Goal: Find specific page/section: Find specific page/section

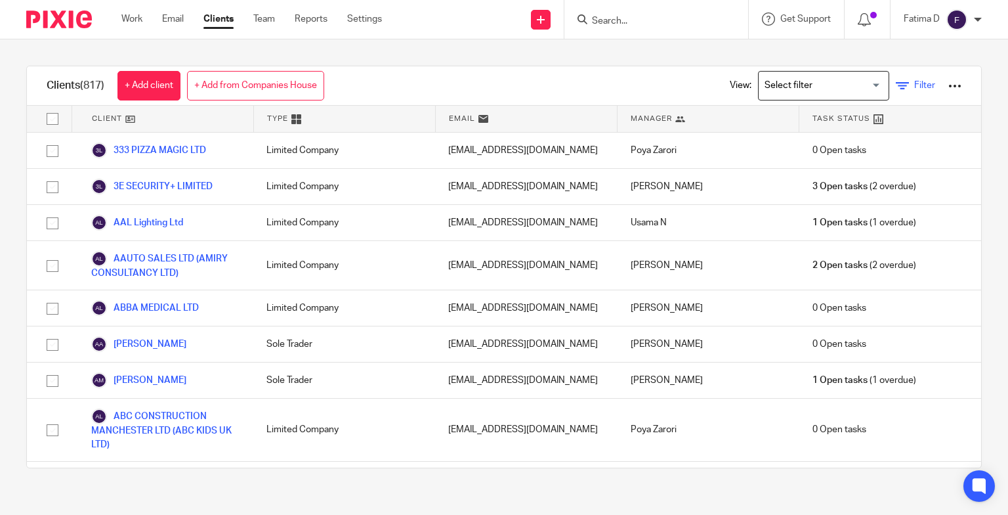
click at [896, 83] on icon at bounding box center [902, 85] width 13 height 13
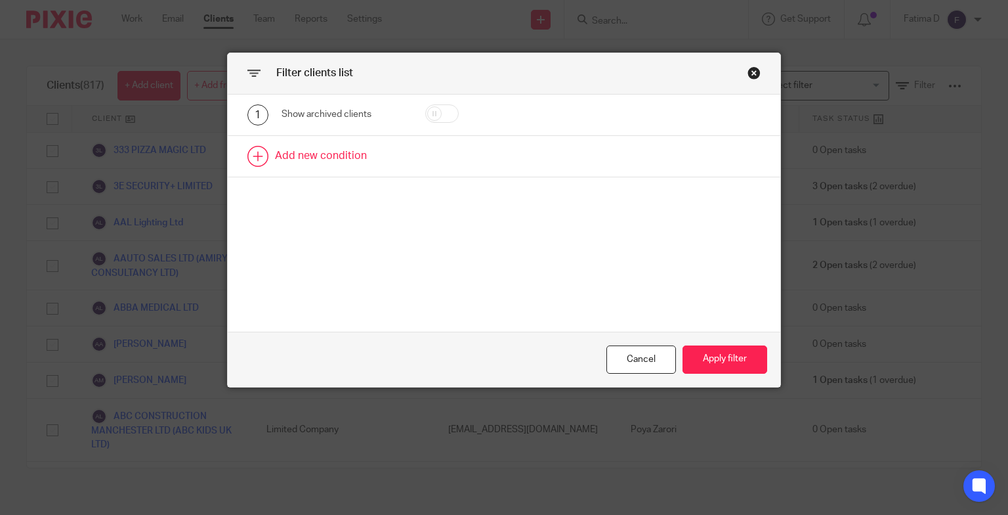
click at [320, 152] on link at bounding box center [504, 156] width 553 height 41
click at [389, 160] on div "Field" at bounding box center [343, 161] width 123 height 30
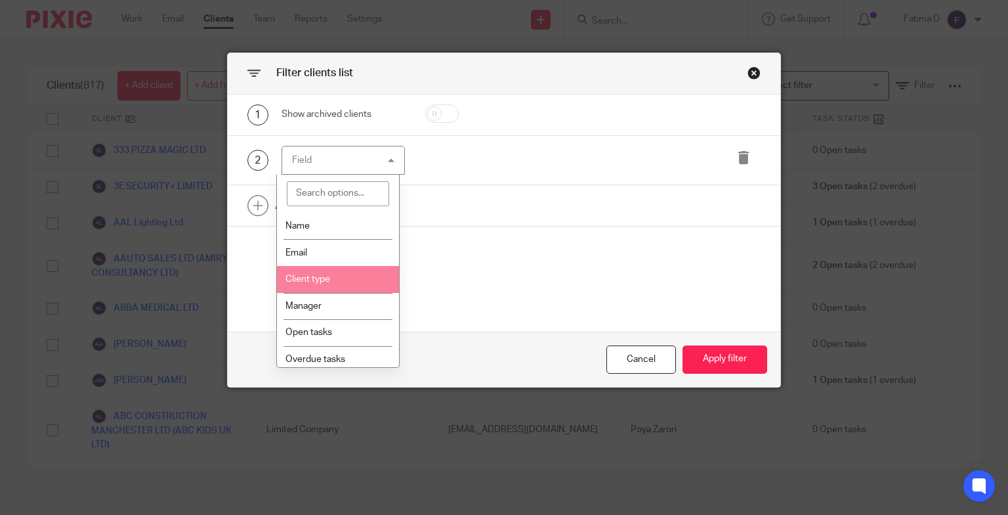
click at [341, 280] on li "Client type" at bounding box center [338, 279] width 122 height 27
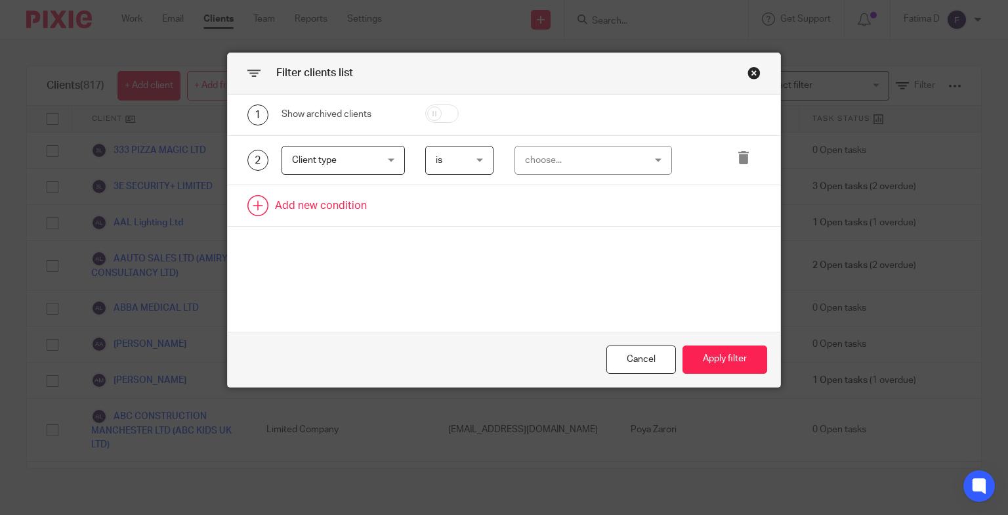
click at [338, 205] on link at bounding box center [504, 205] width 553 height 41
click at [389, 210] on div "Field" at bounding box center [343, 210] width 123 height 30
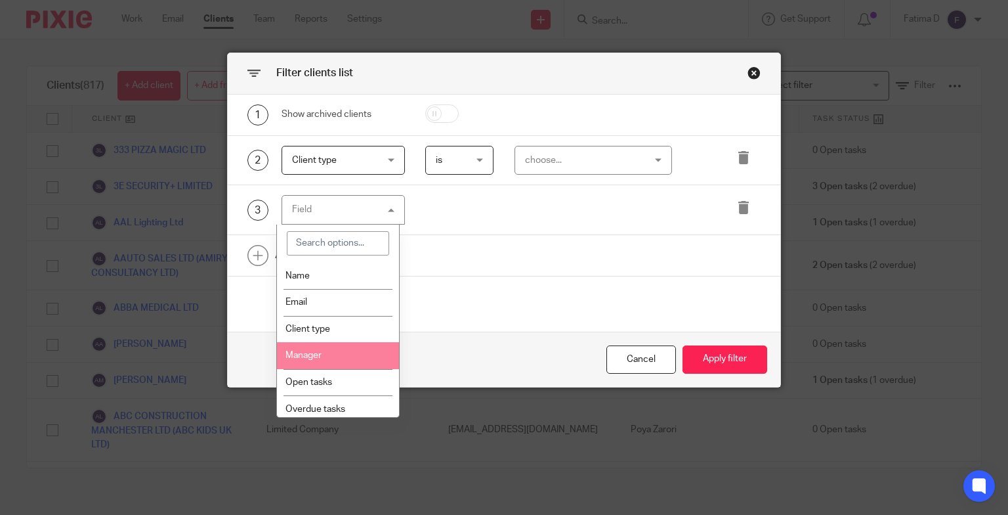
click at [336, 357] on li "Manager" at bounding box center [338, 355] width 122 height 27
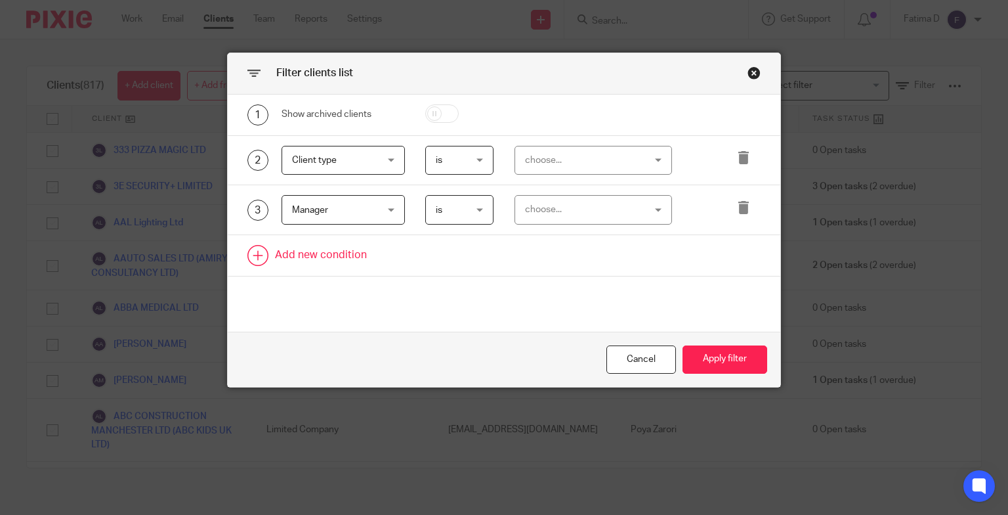
click at [326, 250] on link at bounding box center [504, 255] width 553 height 41
click at [381, 258] on div "Field" at bounding box center [343, 260] width 123 height 30
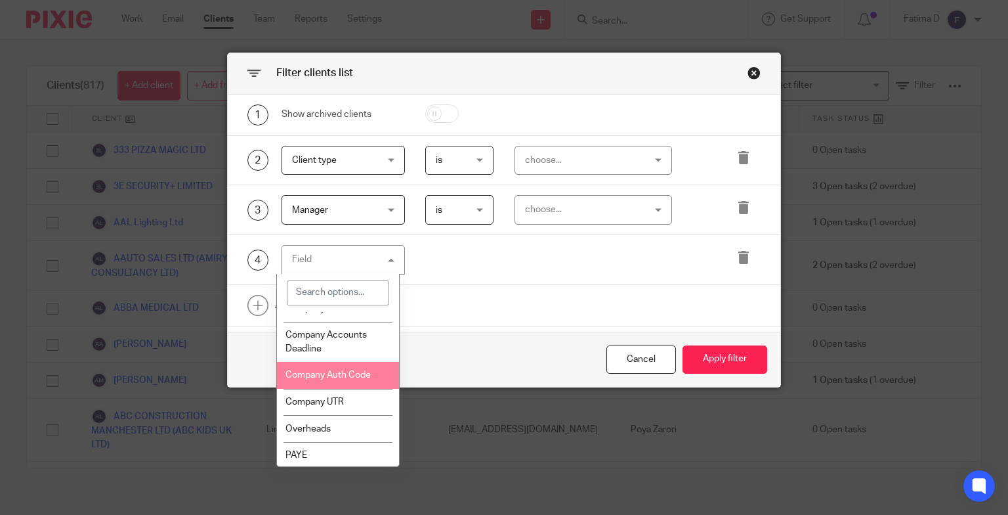
scroll to position [460, 0]
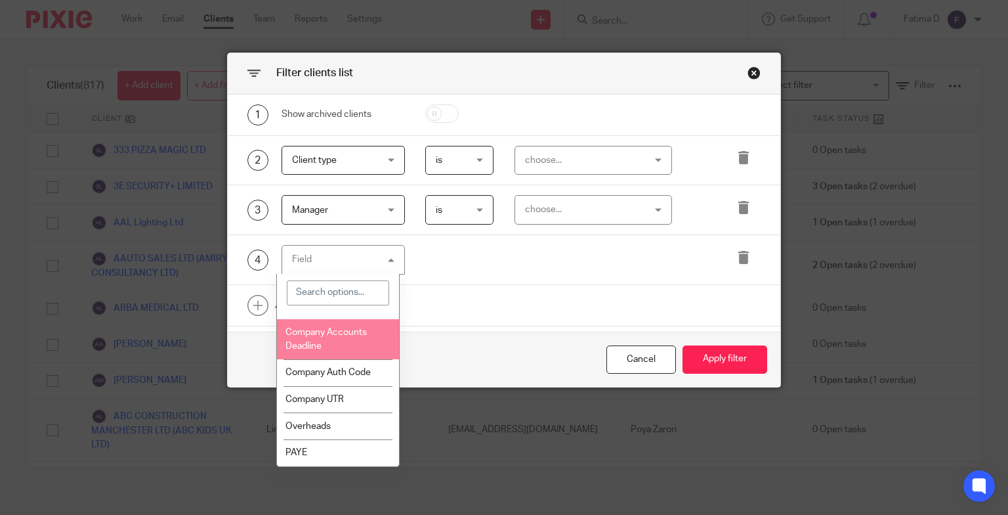
click at [355, 347] on span "Company Accounts Deadline" at bounding box center [326, 339] width 81 height 23
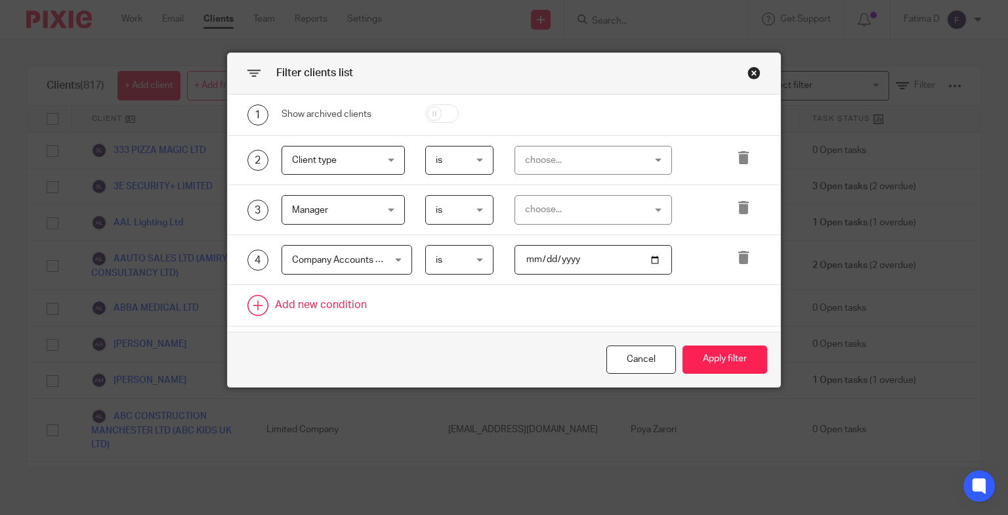
click at [324, 299] on link at bounding box center [504, 305] width 553 height 41
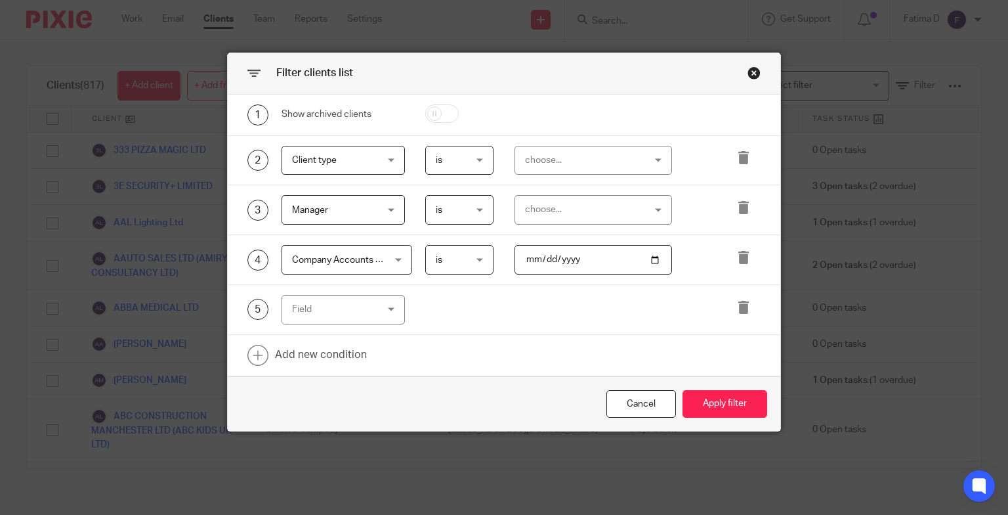
click at [387, 307] on div "Field" at bounding box center [343, 310] width 123 height 30
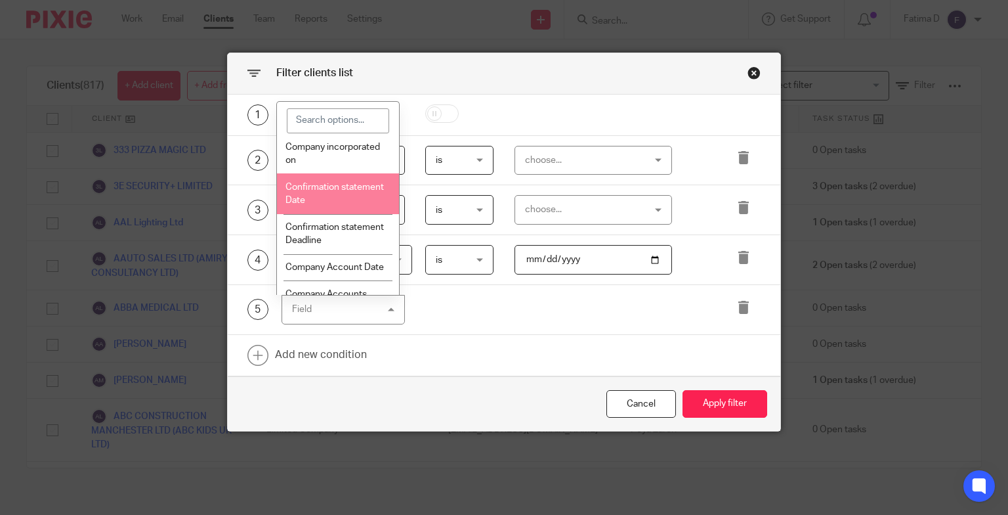
scroll to position [394, 0]
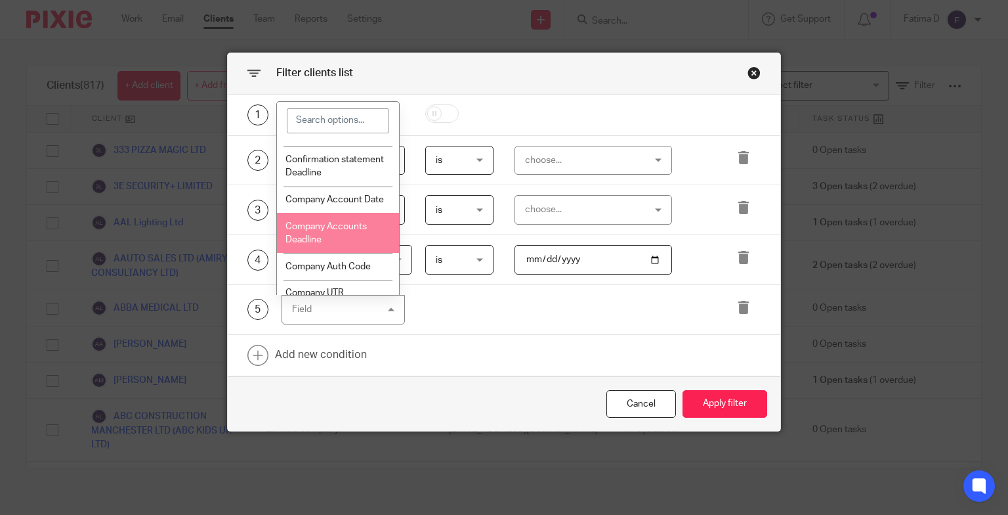
click at [357, 253] on li "Company Accounts Deadline" at bounding box center [338, 233] width 122 height 40
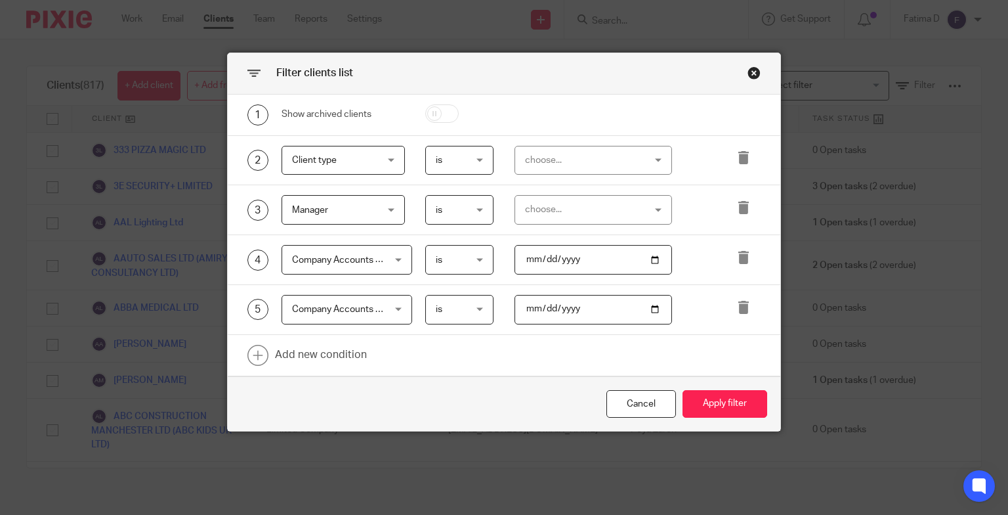
click at [651, 158] on div "choose..." at bounding box center [594, 161] width 158 height 30
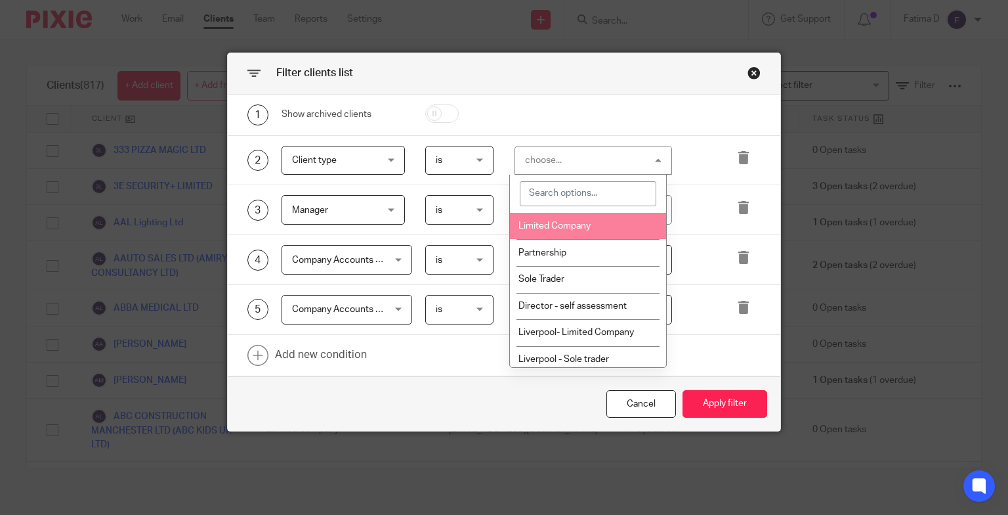
click at [576, 231] on li "Limited Company" at bounding box center [588, 226] width 156 height 27
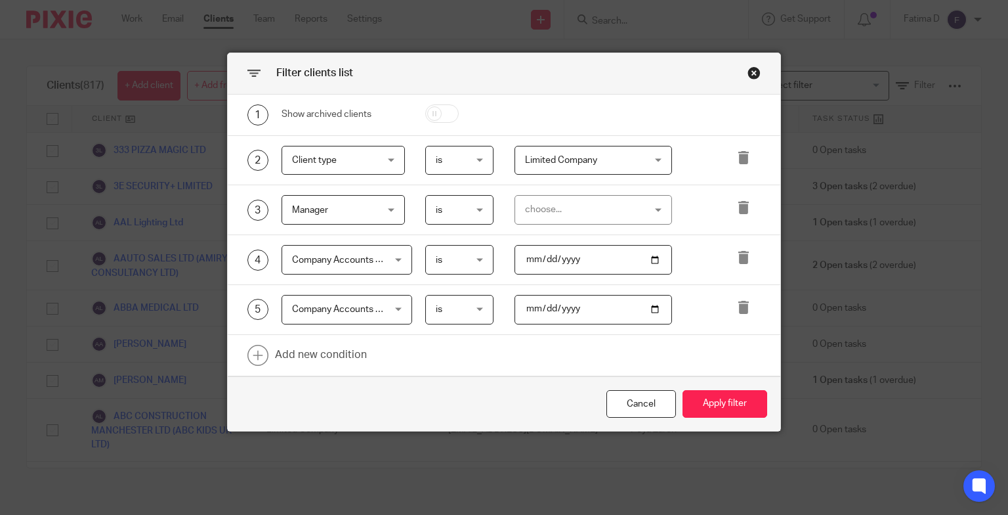
click at [658, 207] on div "choose..." at bounding box center [594, 210] width 158 height 30
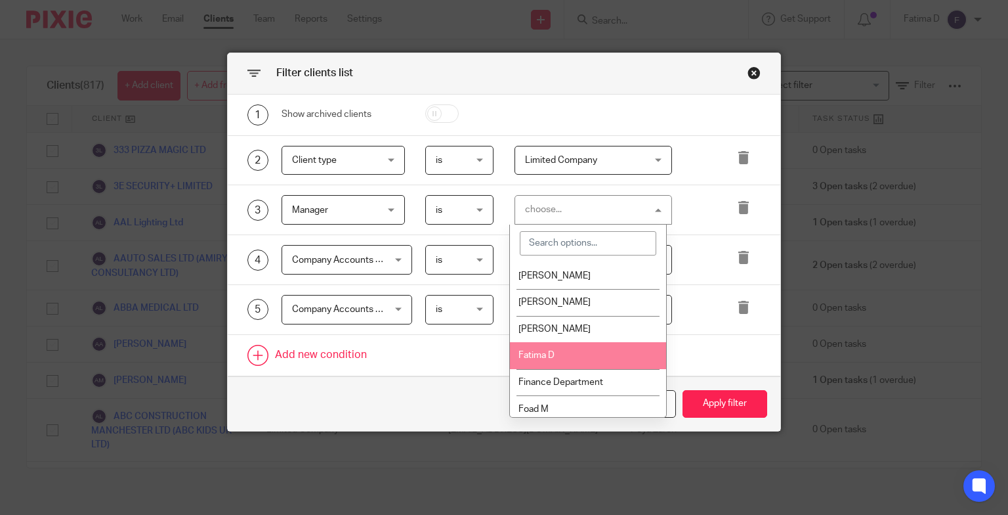
click at [551, 354] on span "Fatima D" at bounding box center [537, 355] width 36 height 9
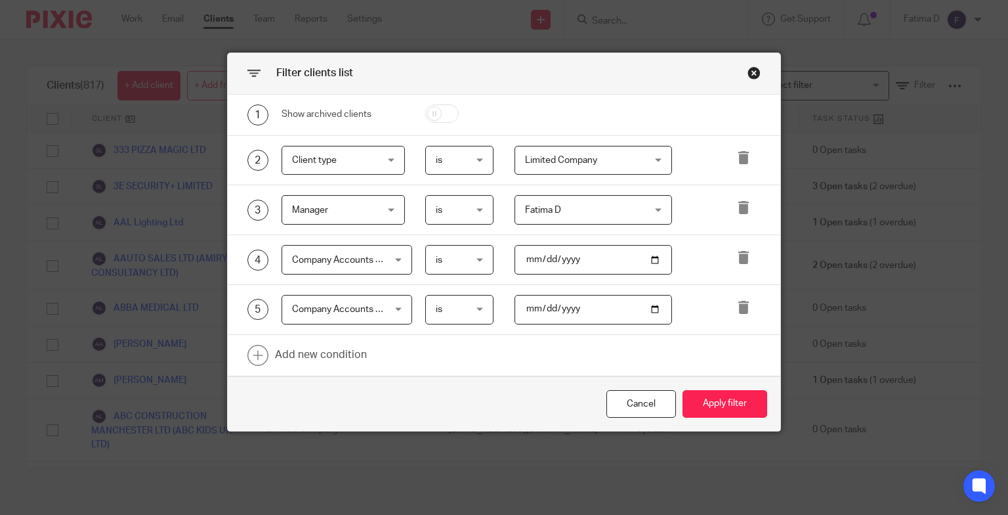
click at [475, 260] on span "is" at bounding box center [459, 260] width 46 height 28
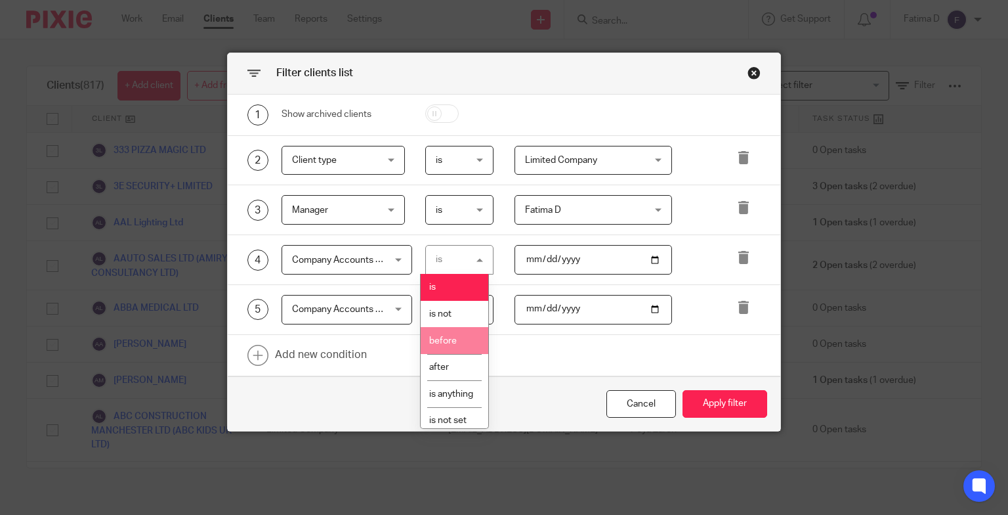
click at [455, 346] on li "before" at bounding box center [455, 340] width 68 height 27
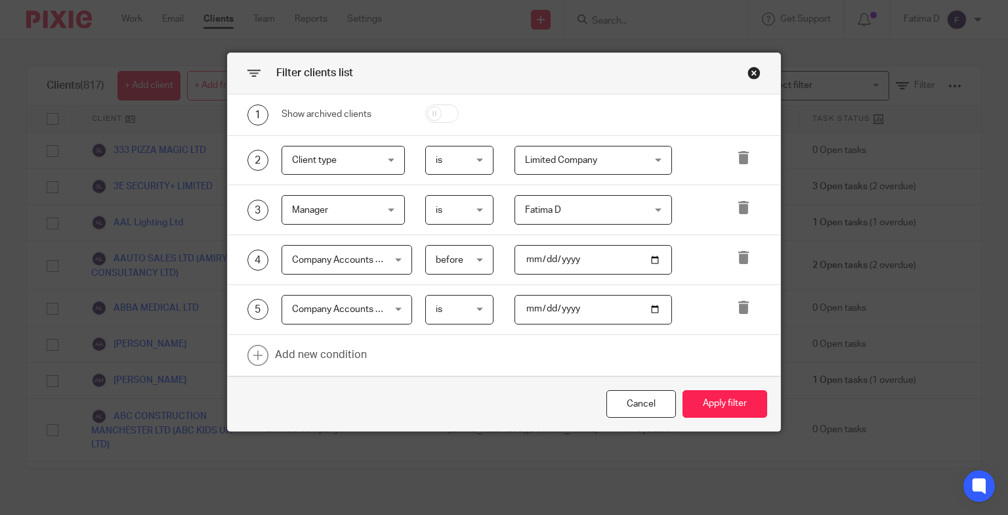
click at [475, 303] on span "is" at bounding box center [459, 309] width 46 height 28
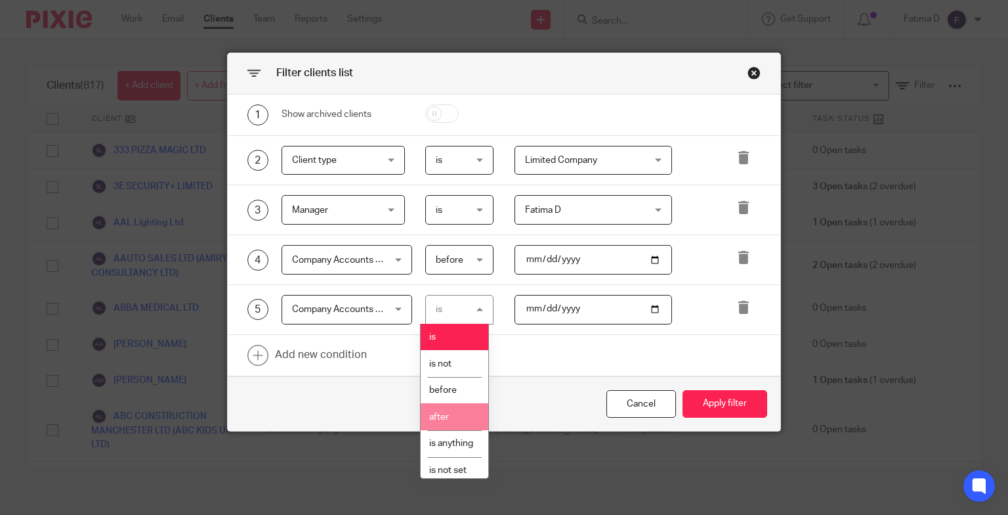
click at [444, 421] on span "after" at bounding box center [439, 416] width 20 height 9
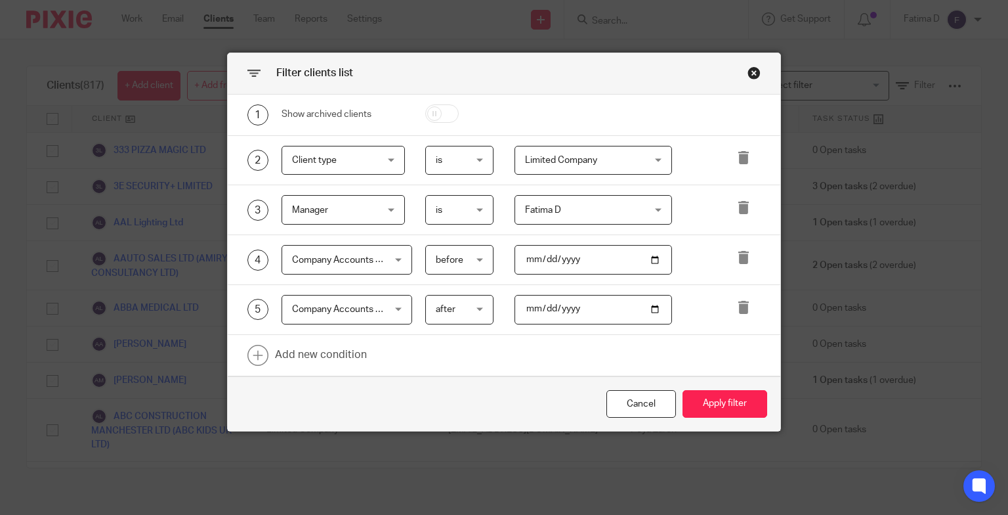
click at [531, 262] on input "date" at bounding box center [594, 260] width 158 height 30
type input "[DATE]"
click at [525, 309] on input "date" at bounding box center [594, 310] width 158 height 30
type input "0020-06-30"
click at [525, 309] on input "date" at bounding box center [594, 310] width 158 height 30
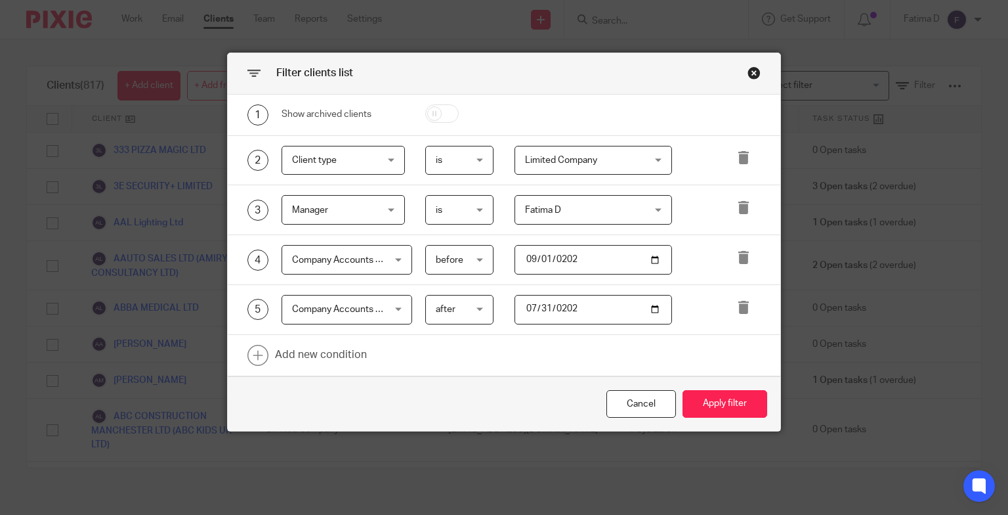
type input "[DATE]"
click at [716, 398] on button "Apply filter" at bounding box center [725, 404] width 85 height 28
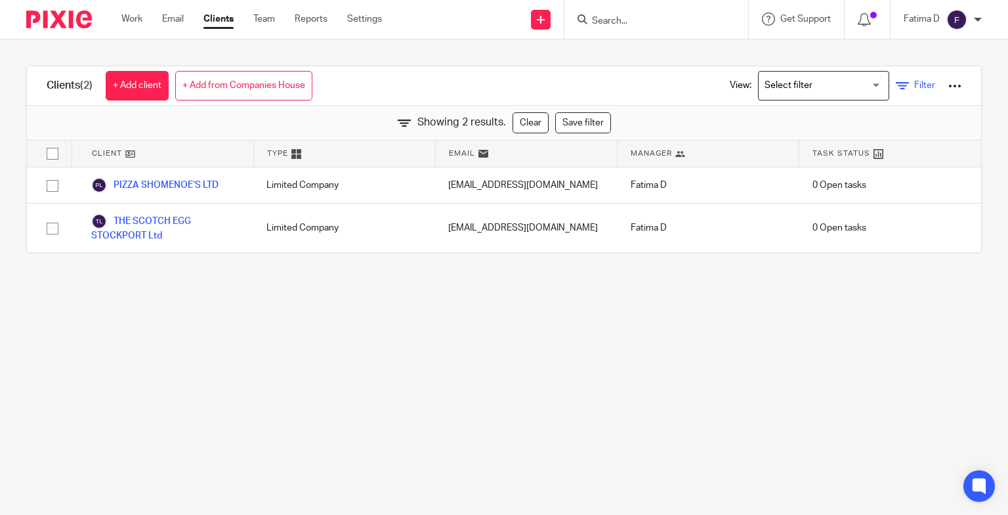
click at [896, 85] on icon at bounding box center [902, 85] width 13 height 13
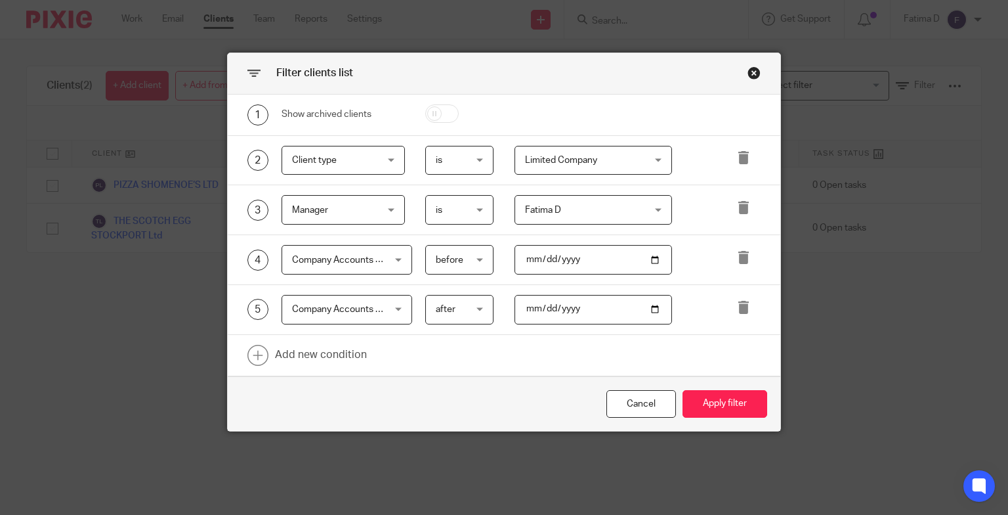
click at [544, 257] on input "[DATE]" at bounding box center [594, 260] width 158 height 30
type input "[DATE]"
click at [544, 257] on input "date" at bounding box center [594, 260] width 158 height 30
type input "[DATE]"
click at [591, 346] on link at bounding box center [504, 355] width 553 height 41
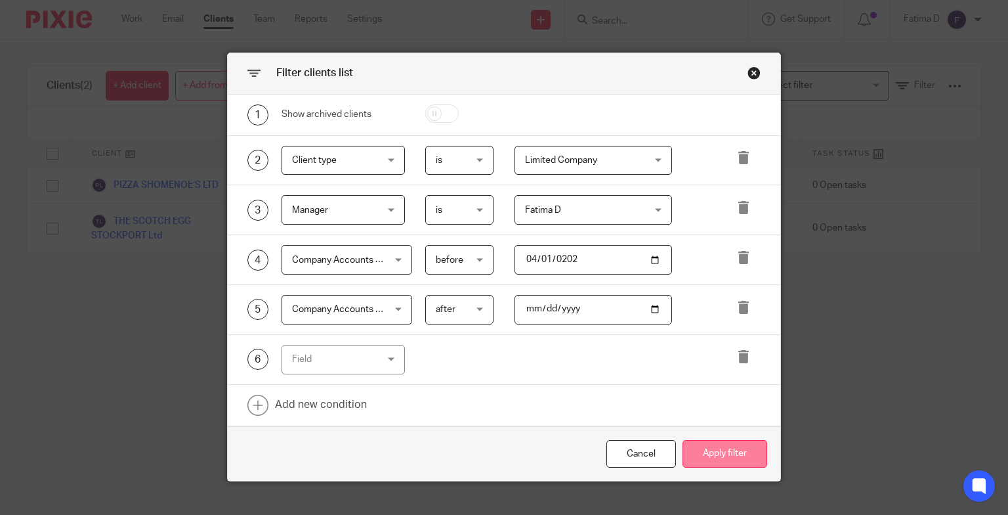
click at [702, 448] on button "Apply filter" at bounding box center [725, 454] width 85 height 28
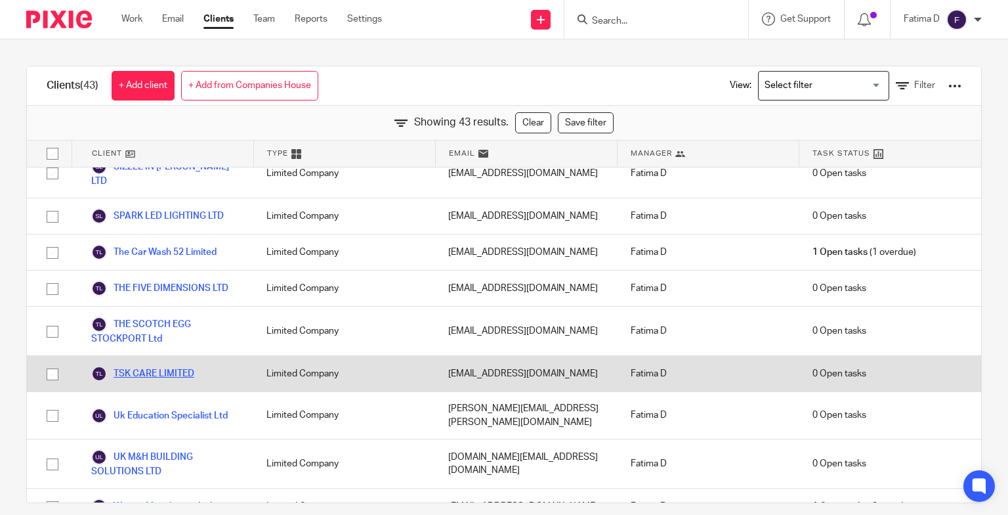
scroll to position [1396, 0]
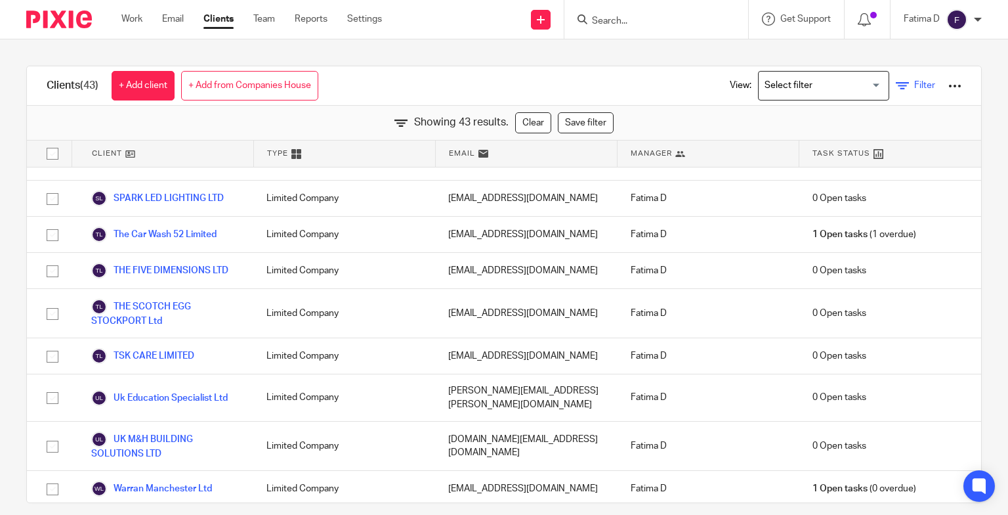
click at [896, 87] on icon at bounding box center [902, 85] width 13 height 13
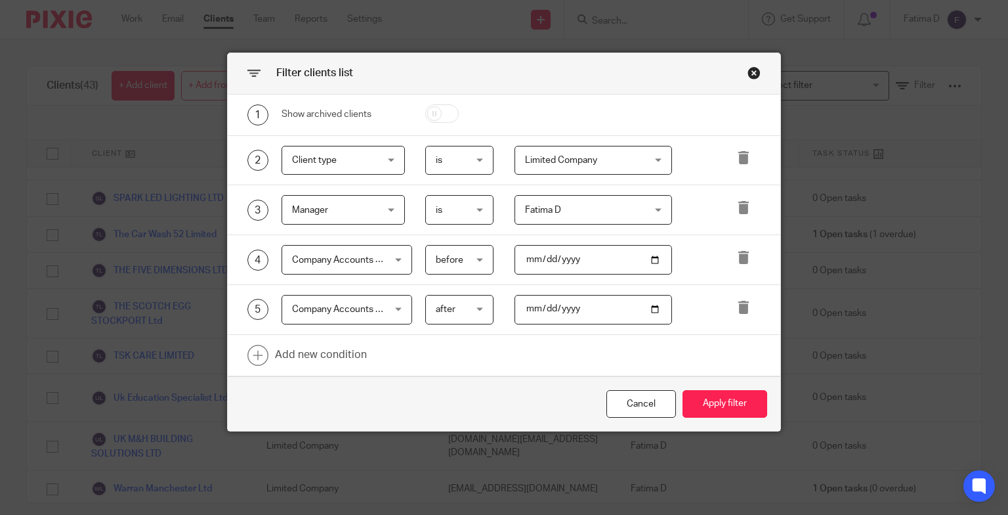
click at [543, 258] on input "[DATE]" at bounding box center [594, 260] width 158 height 30
type input "[DATE]"
click at [563, 341] on link at bounding box center [504, 355] width 553 height 41
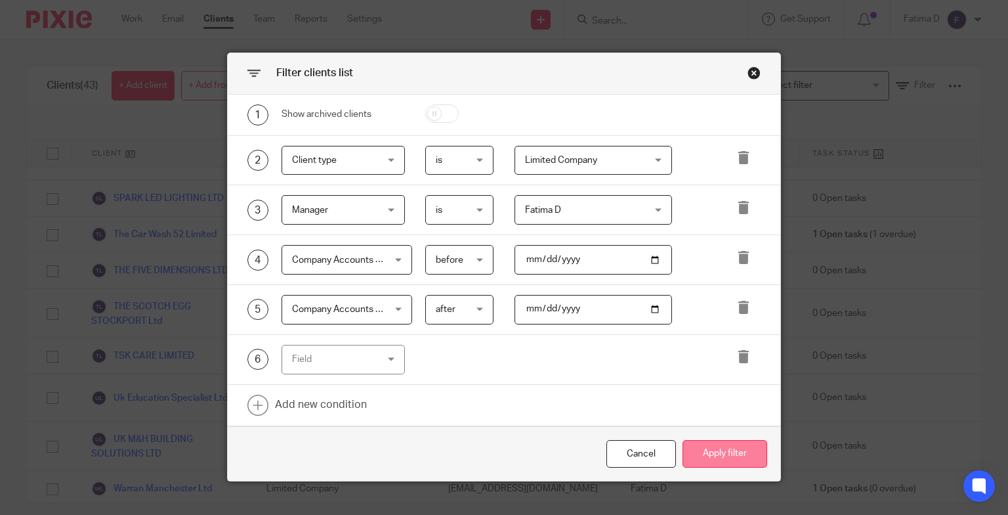
click at [709, 454] on button "Apply filter" at bounding box center [725, 454] width 85 height 28
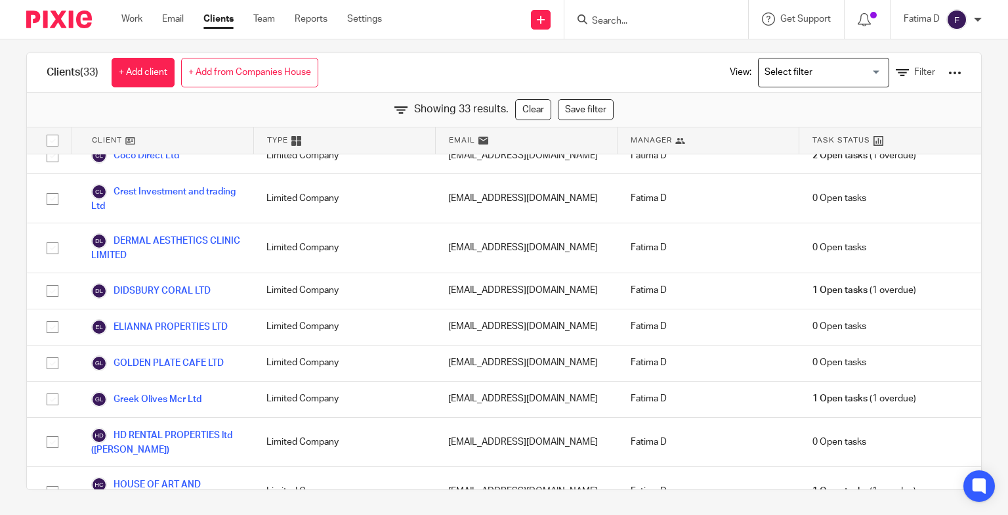
scroll to position [0, 0]
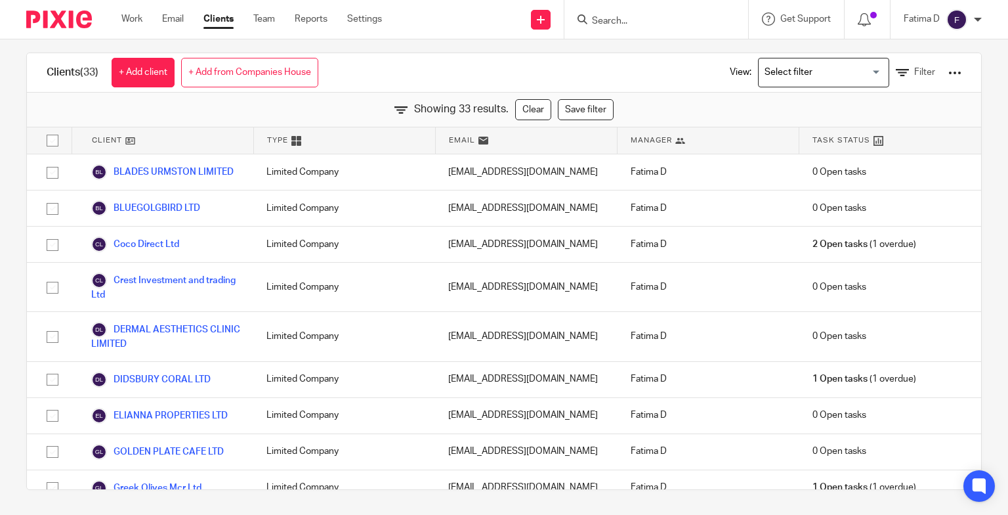
click at [949, 70] on div at bounding box center [955, 72] width 13 height 13
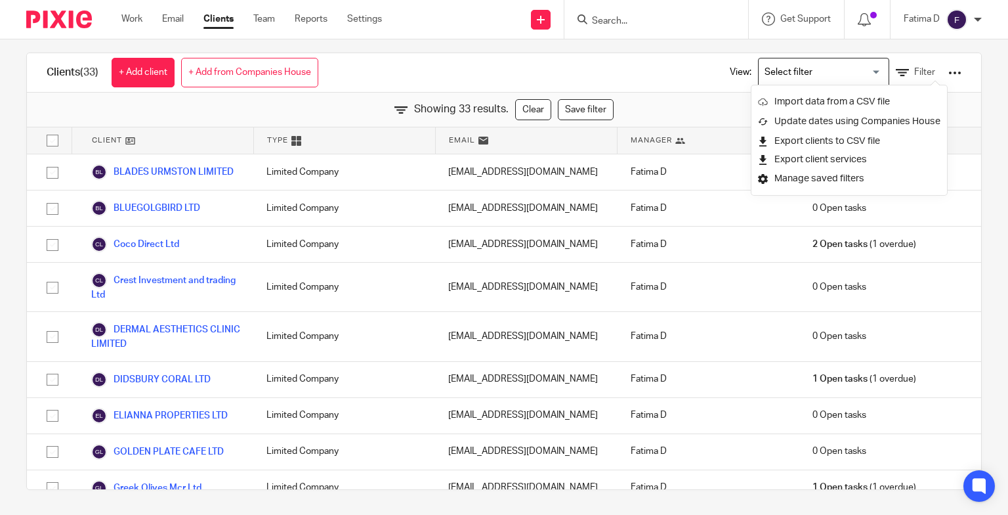
click at [651, 81] on div "Clients (33) + Add client + Add from Companies House View: Loading... Filter" at bounding box center [504, 72] width 955 height 39
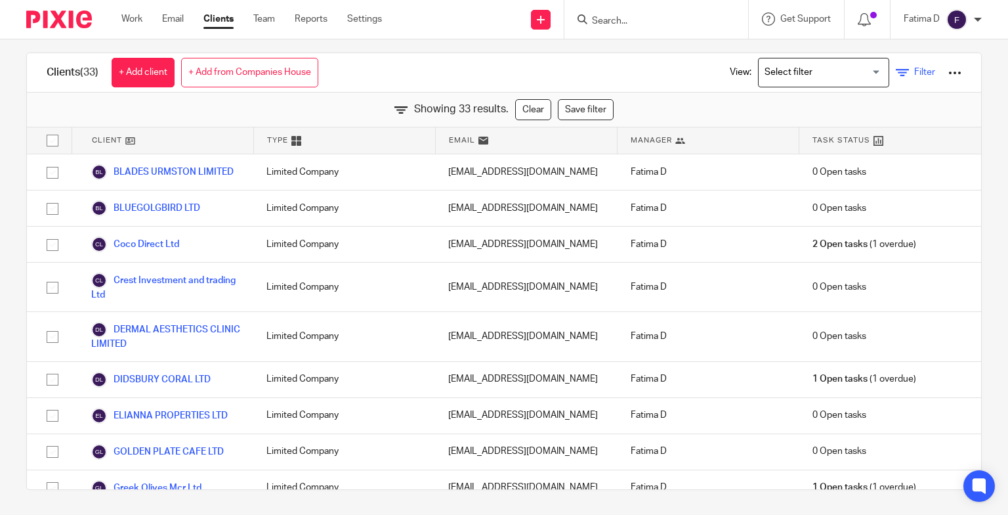
click at [896, 73] on icon at bounding box center [902, 72] width 13 height 13
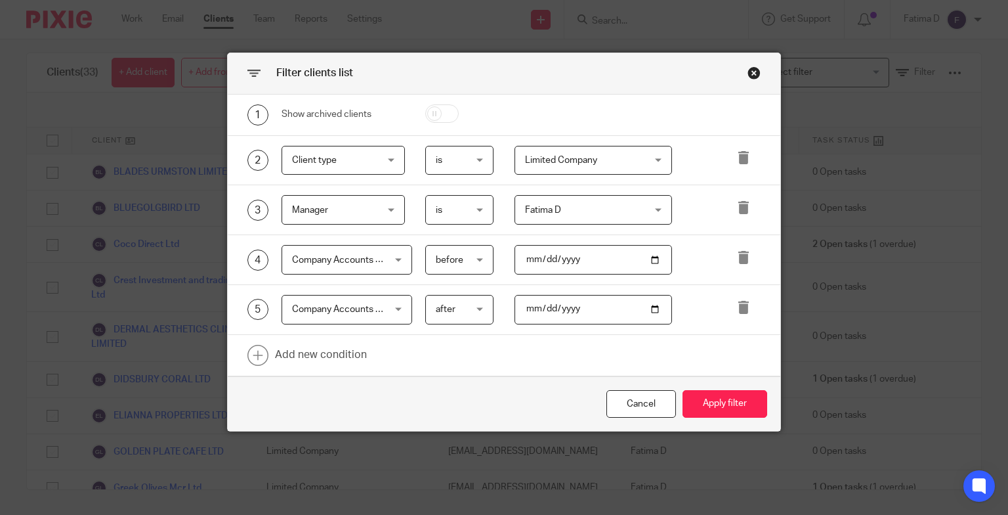
click at [542, 258] on input "[DATE]" at bounding box center [594, 260] width 158 height 30
type input "[DATE]"
click at [511, 358] on link at bounding box center [504, 355] width 553 height 41
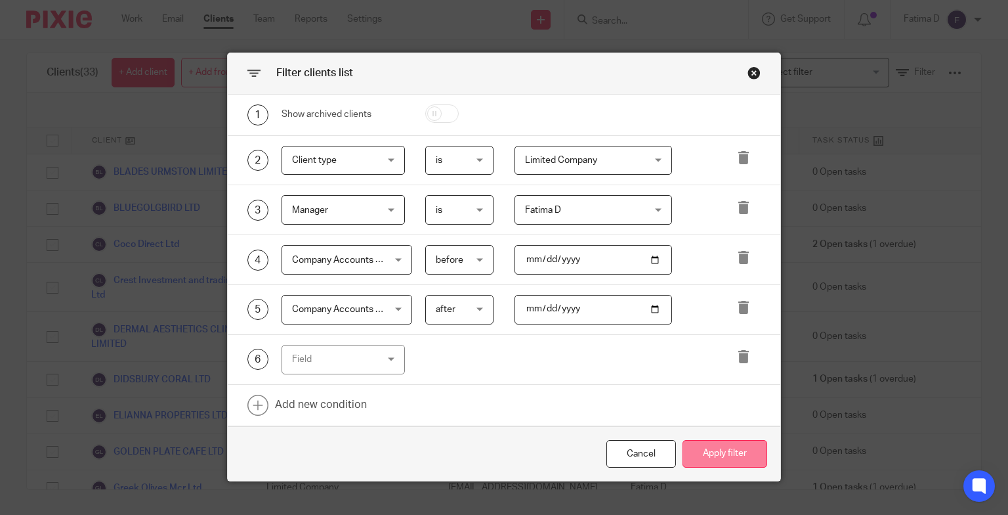
click at [720, 448] on button "Apply filter" at bounding box center [725, 454] width 85 height 28
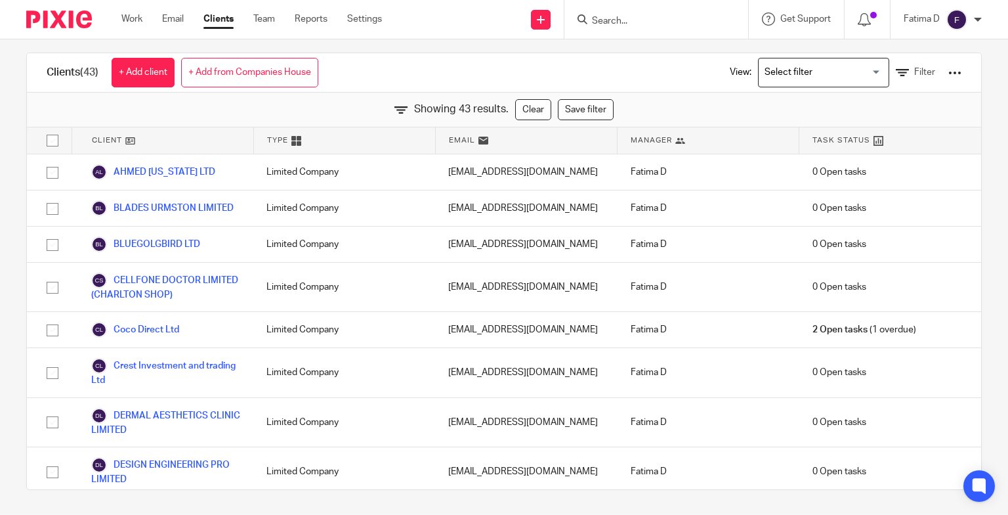
click at [949, 70] on div at bounding box center [955, 72] width 13 height 13
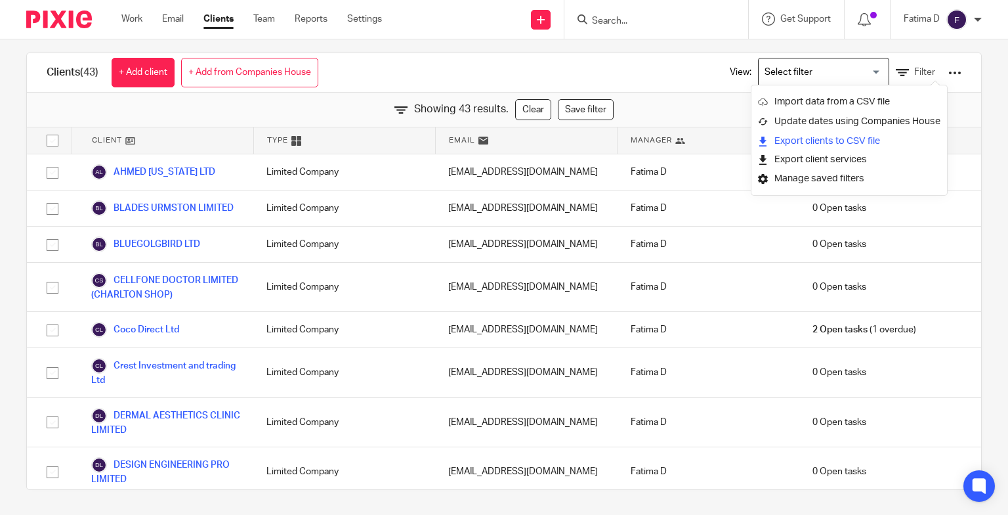
click at [859, 141] on link "Export clients to CSV file" at bounding box center [849, 141] width 182 height 20
